Goal: Task Accomplishment & Management: Manage account settings

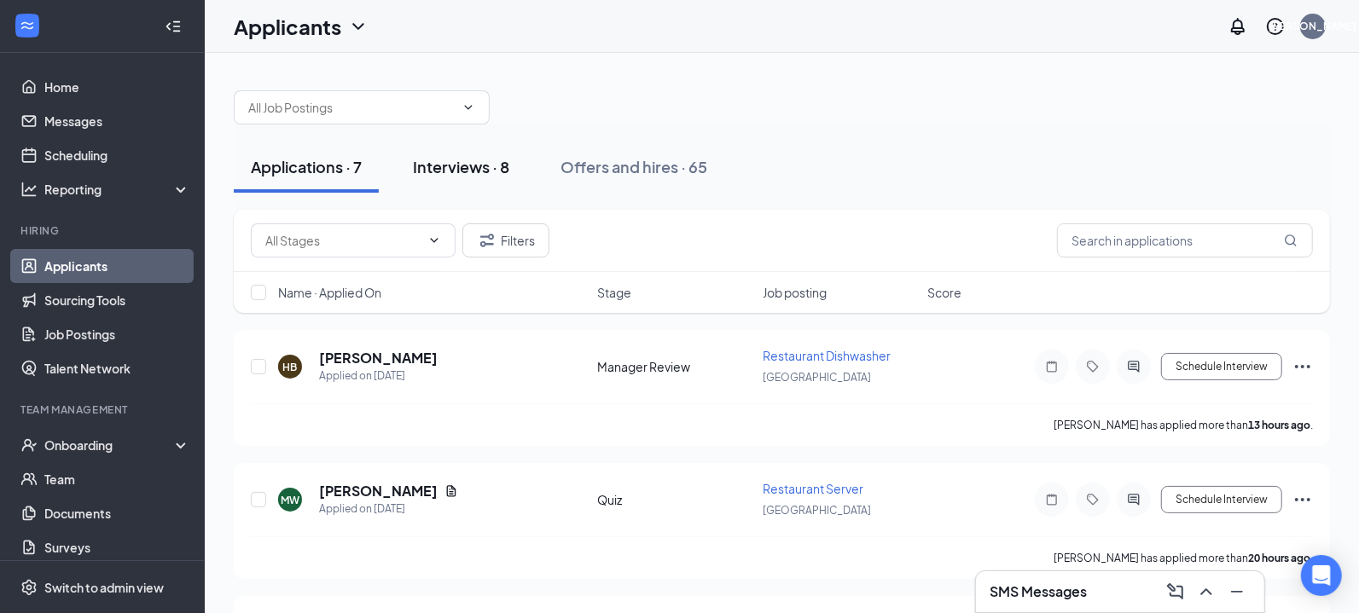
click at [444, 174] on div "Interviews · 8" at bounding box center [461, 166] width 96 height 21
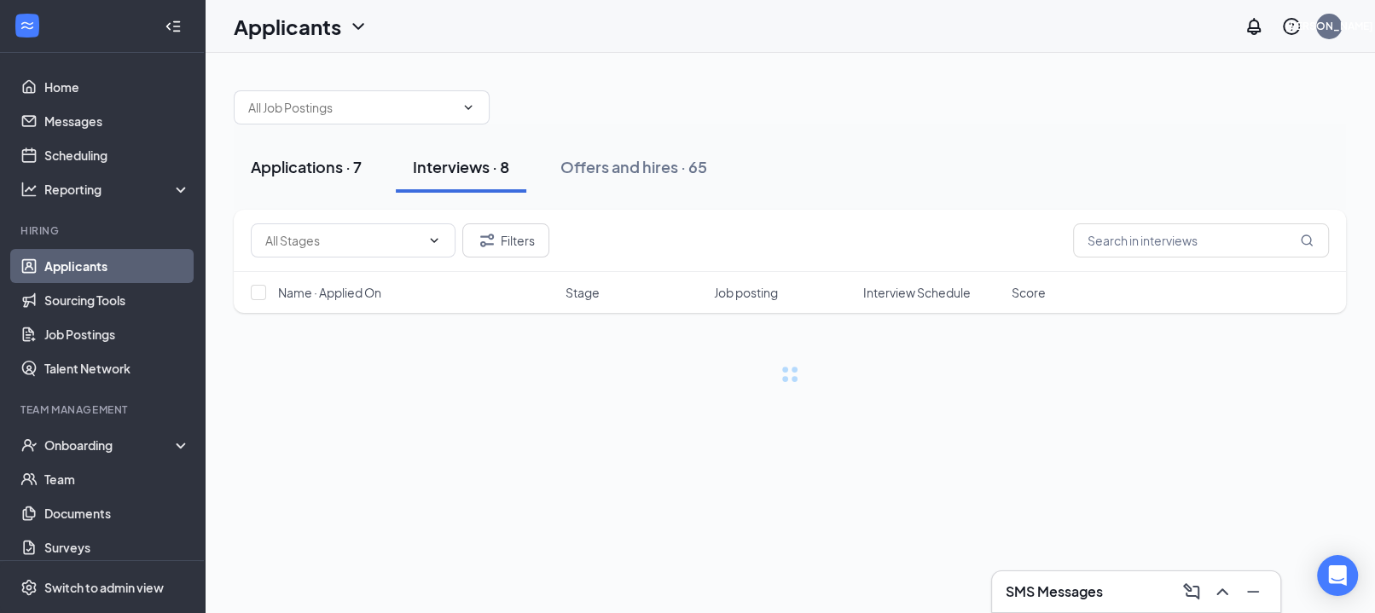
click at [311, 166] on div "Applications · 7" at bounding box center [306, 166] width 111 height 21
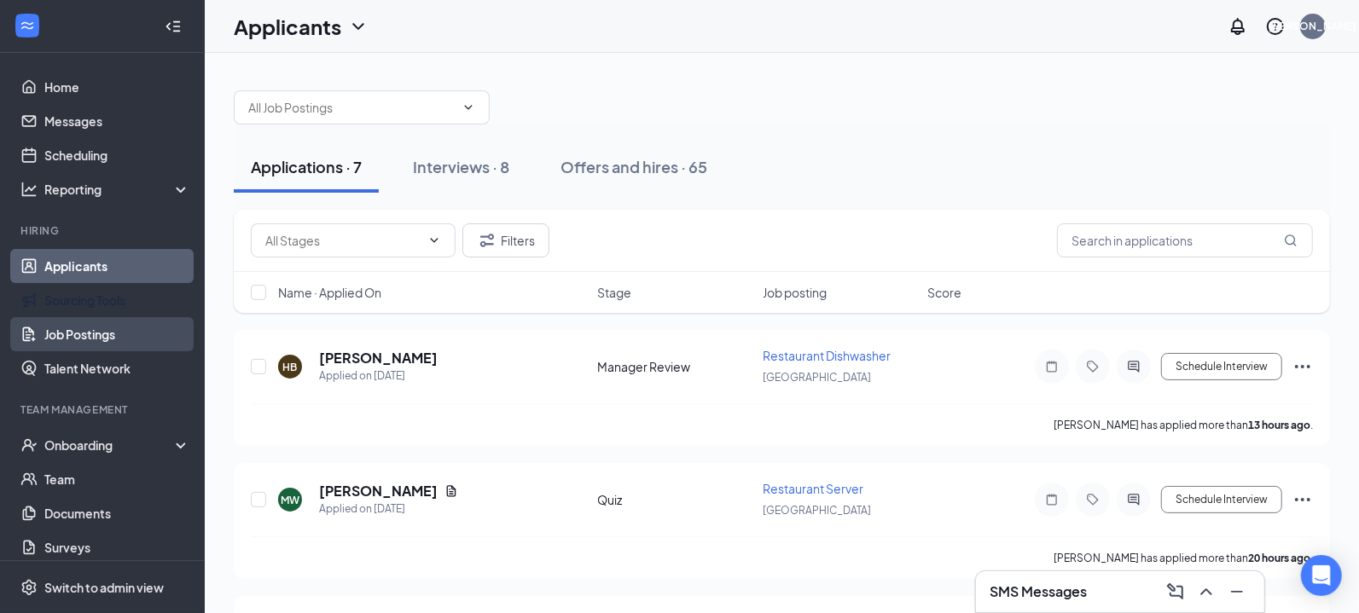
click at [86, 330] on link "Job Postings" at bounding box center [117, 334] width 146 height 34
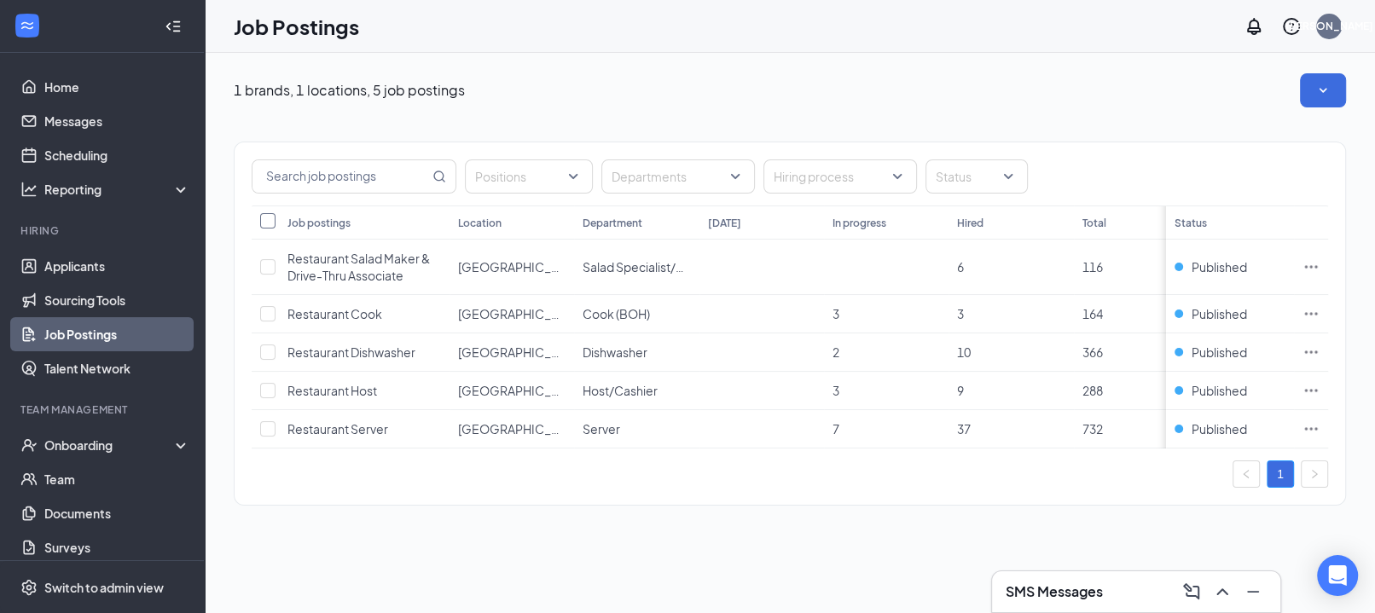
click at [265, 219] on input "Select all" at bounding box center [267, 220] width 15 height 15
checkbox input "true"
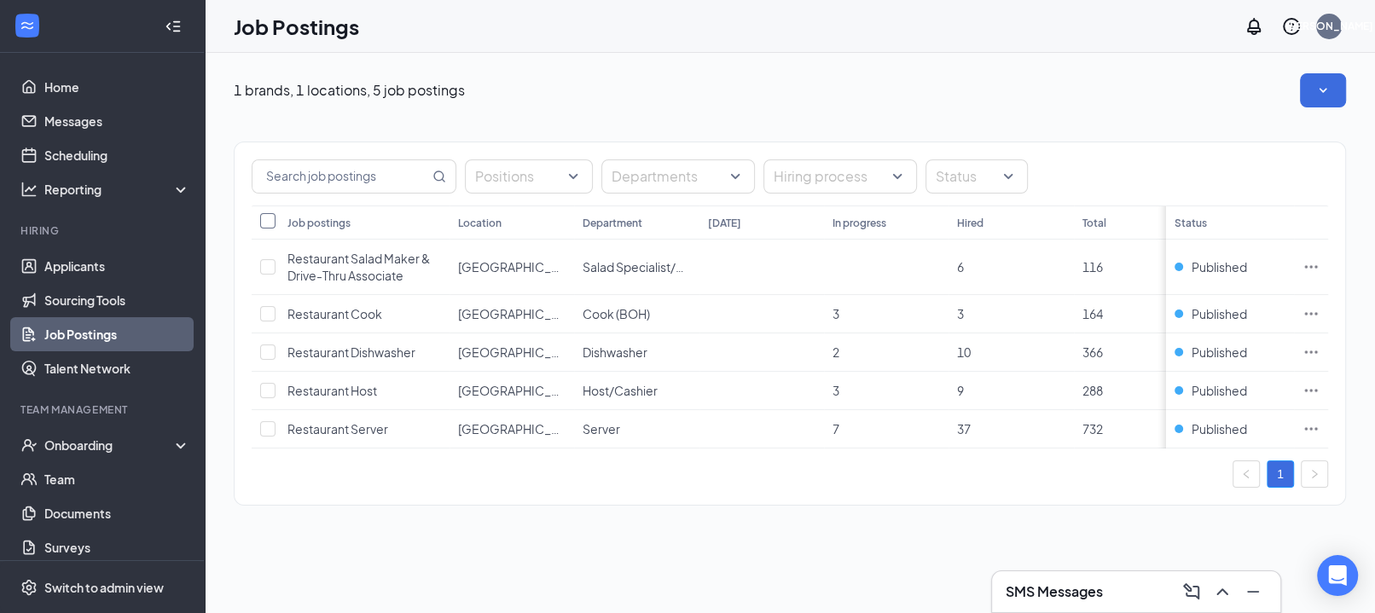
checkbox input "true"
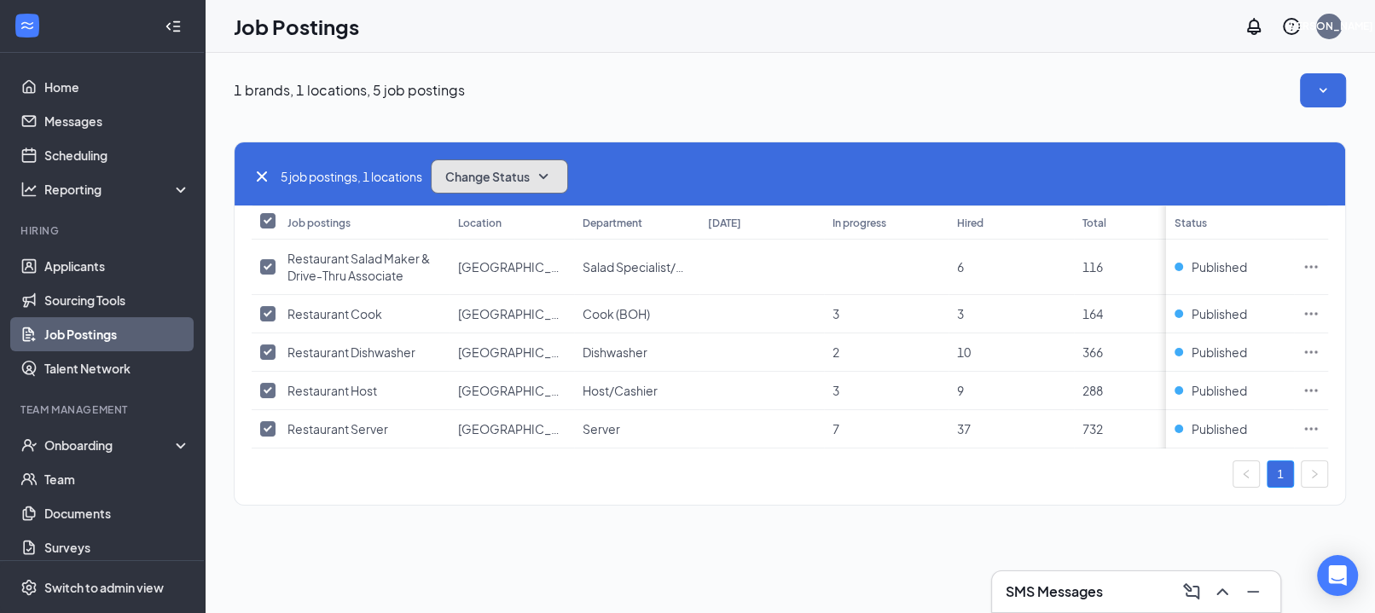
click at [540, 188] on button "Change Status" at bounding box center [499, 177] width 137 height 34
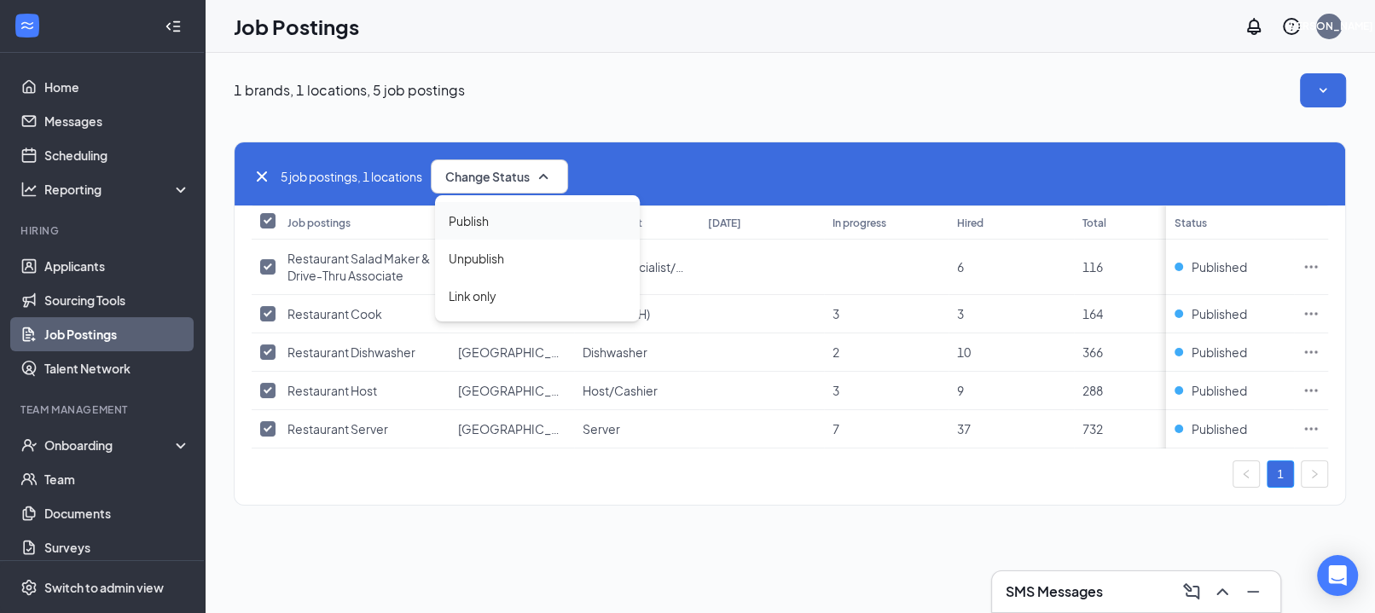
click at [542, 226] on div "Publish" at bounding box center [537, 221] width 205 height 38
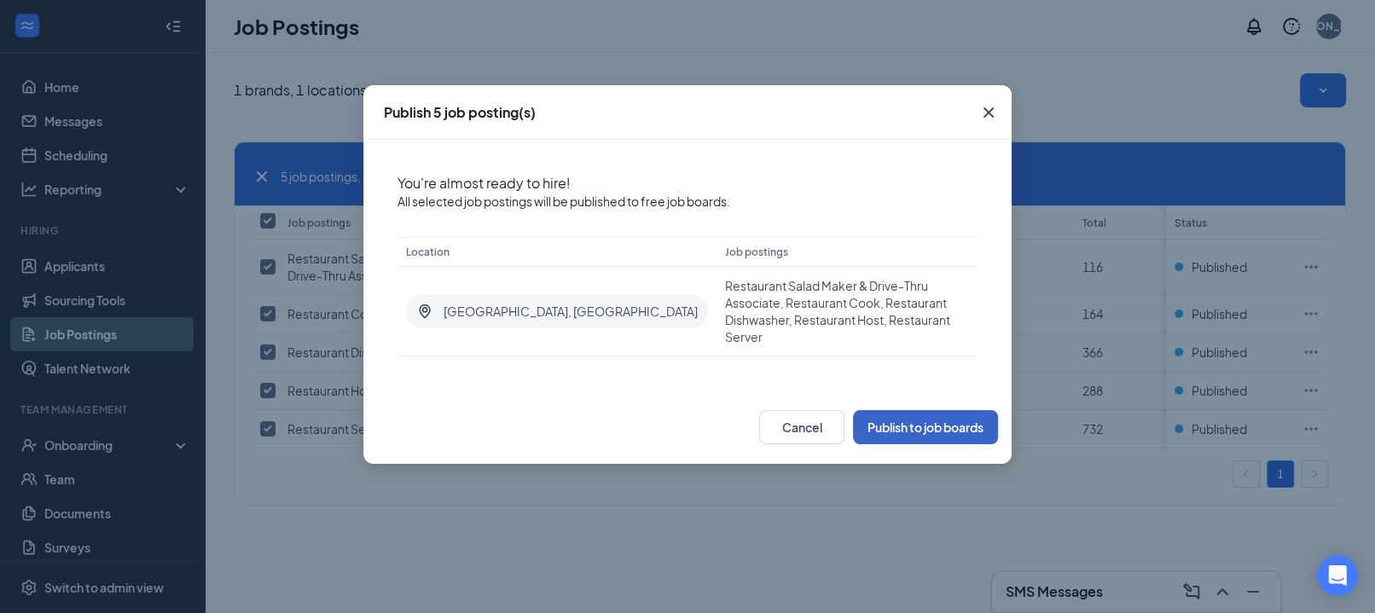
click at [887, 410] on button "Publish to job boards" at bounding box center [925, 427] width 145 height 34
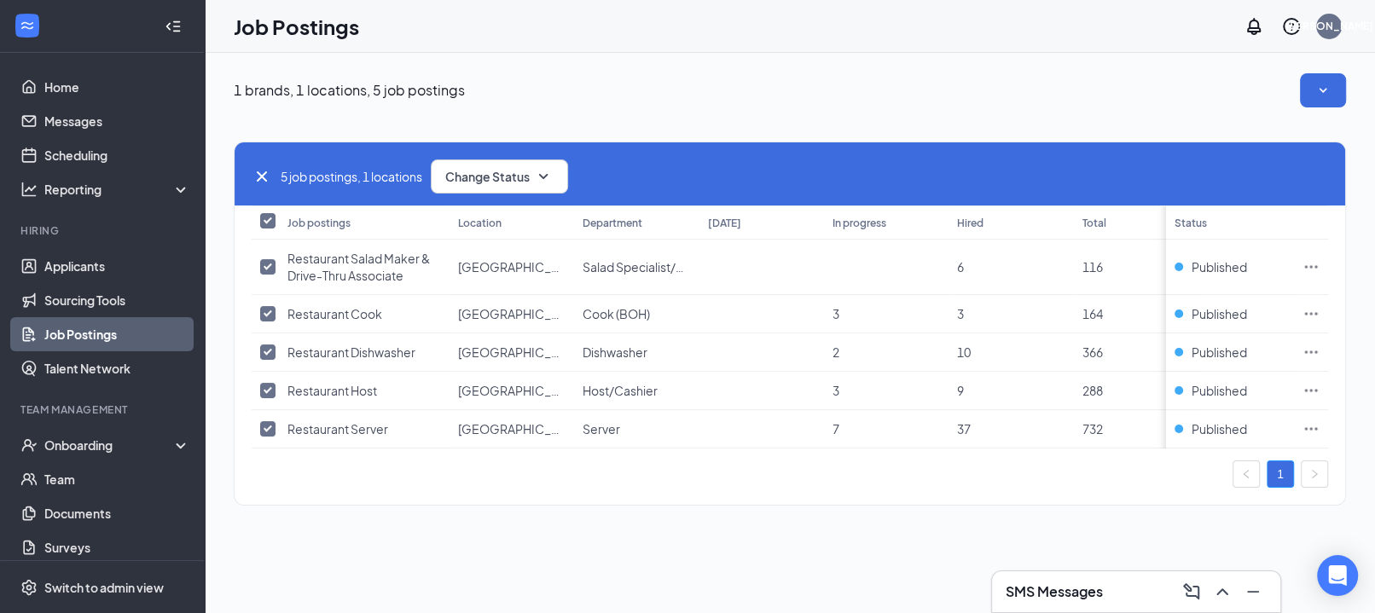
click at [672, 87] on div "1 brands, 1 locations, 5 job postings" at bounding box center [790, 90] width 1112 height 34
